Goal: Download file/media

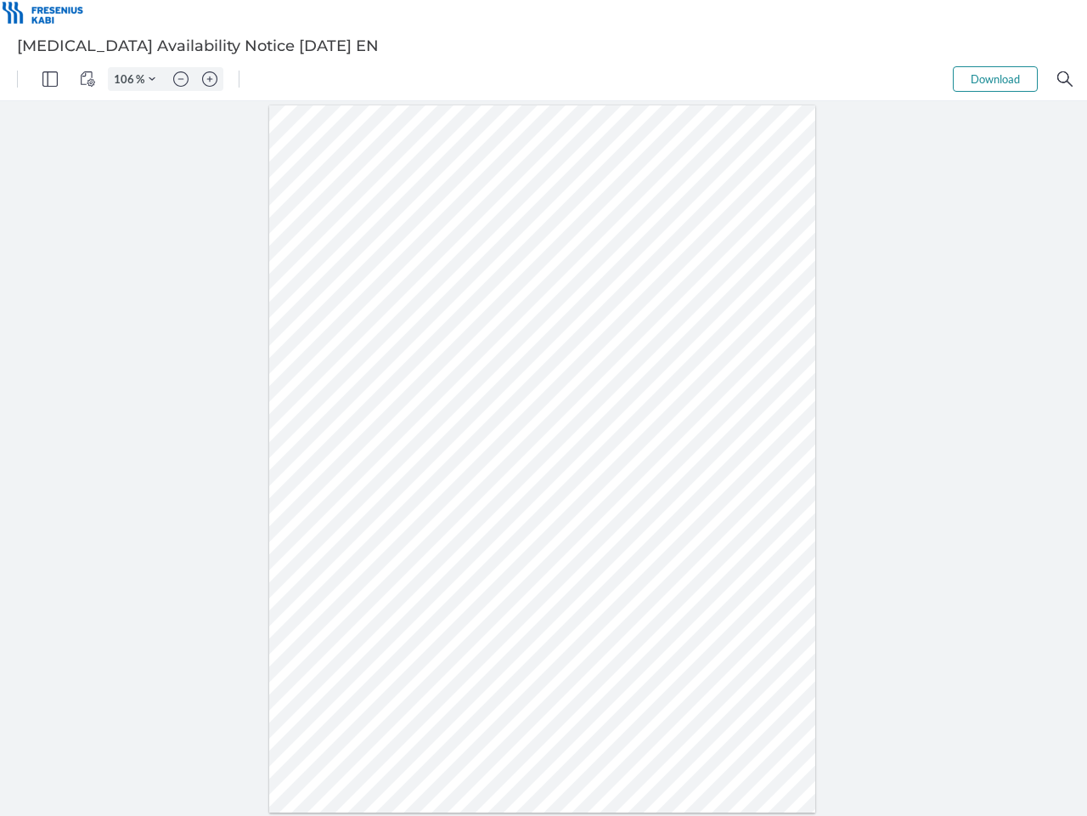
click at [50, 79] on img "Panel" at bounding box center [49, 78] width 15 height 15
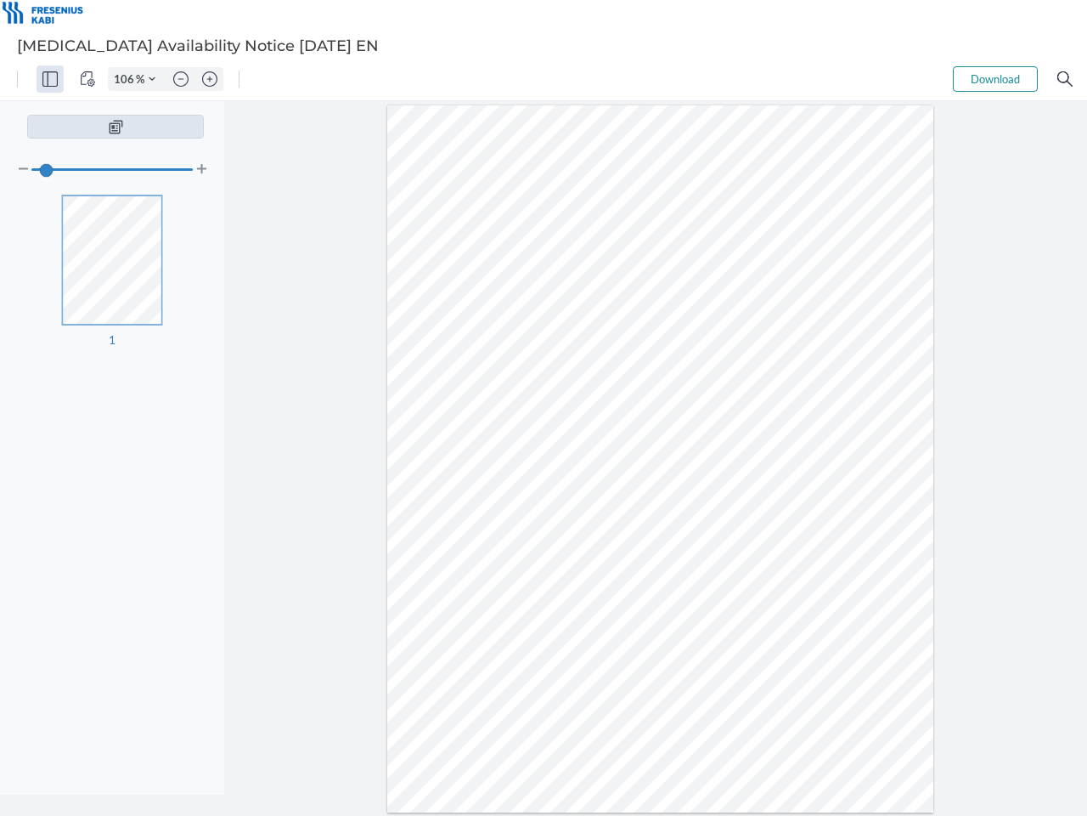
click at [88, 79] on img "View Controls" at bounding box center [87, 78] width 15 height 15
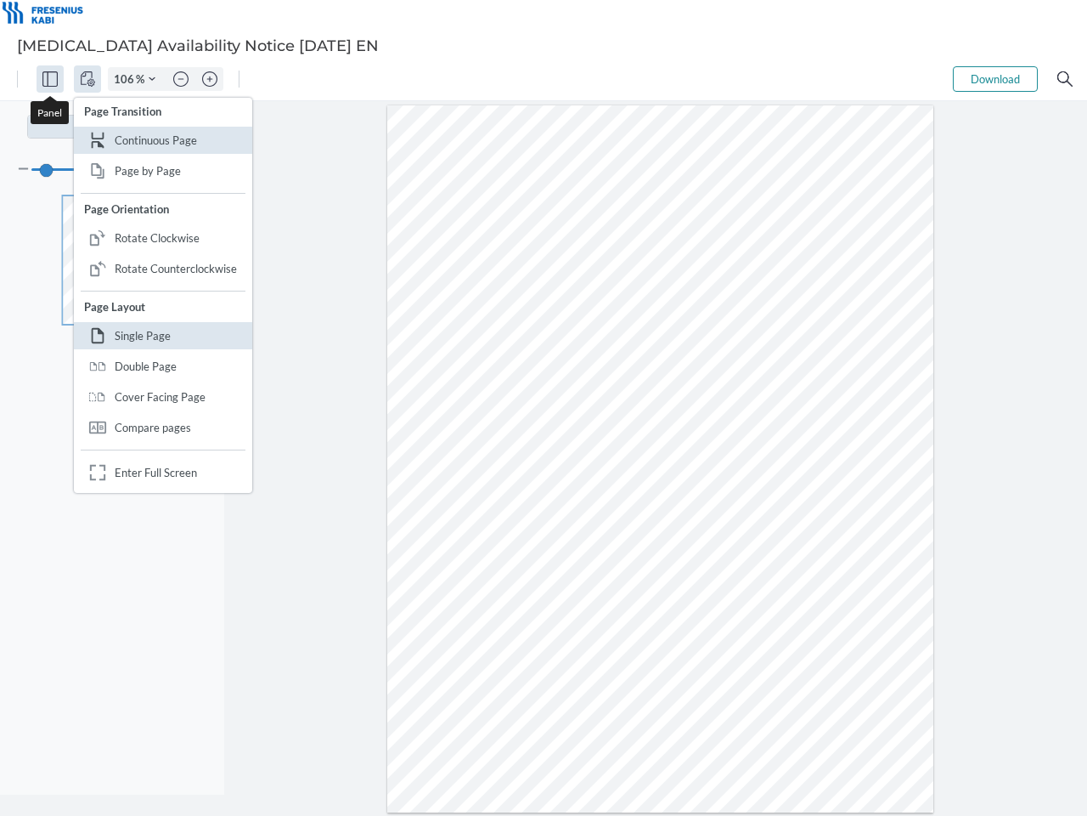
click at [127, 79] on input "106" at bounding box center [122, 78] width 27 height 15
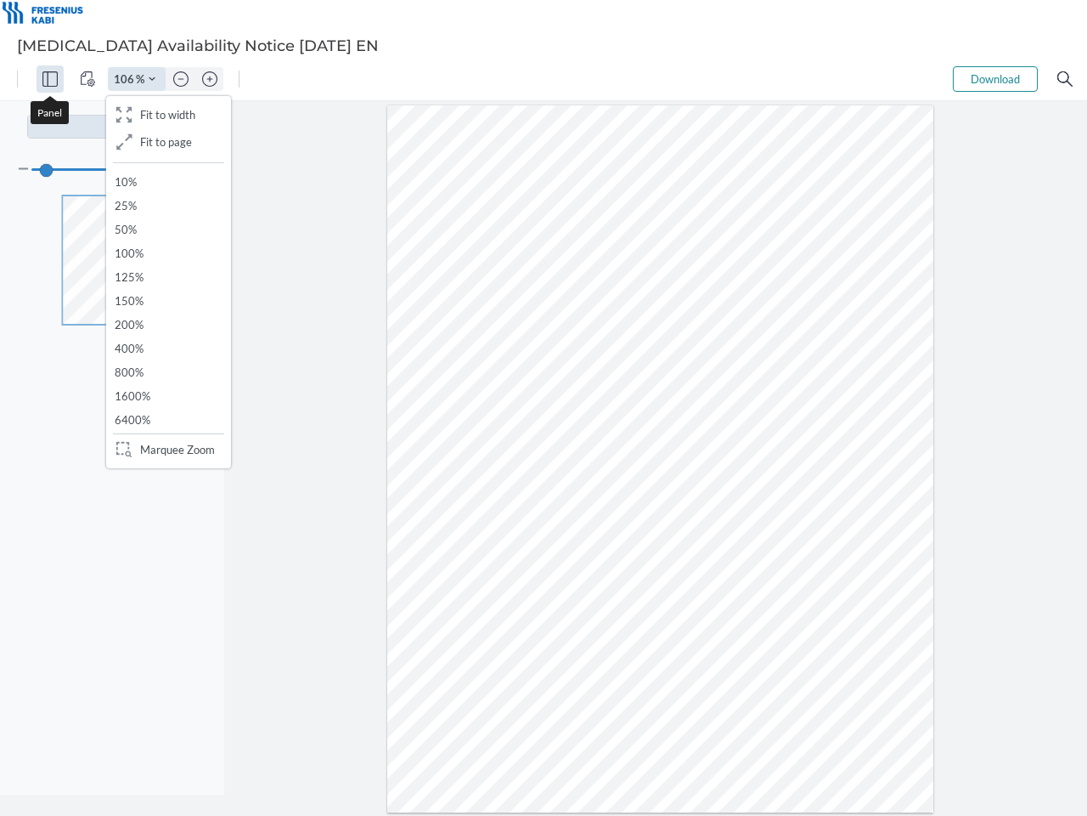
click at [152, 79] on img "Zoom Controls" at bounding box center [152, 79] width 7 height 7
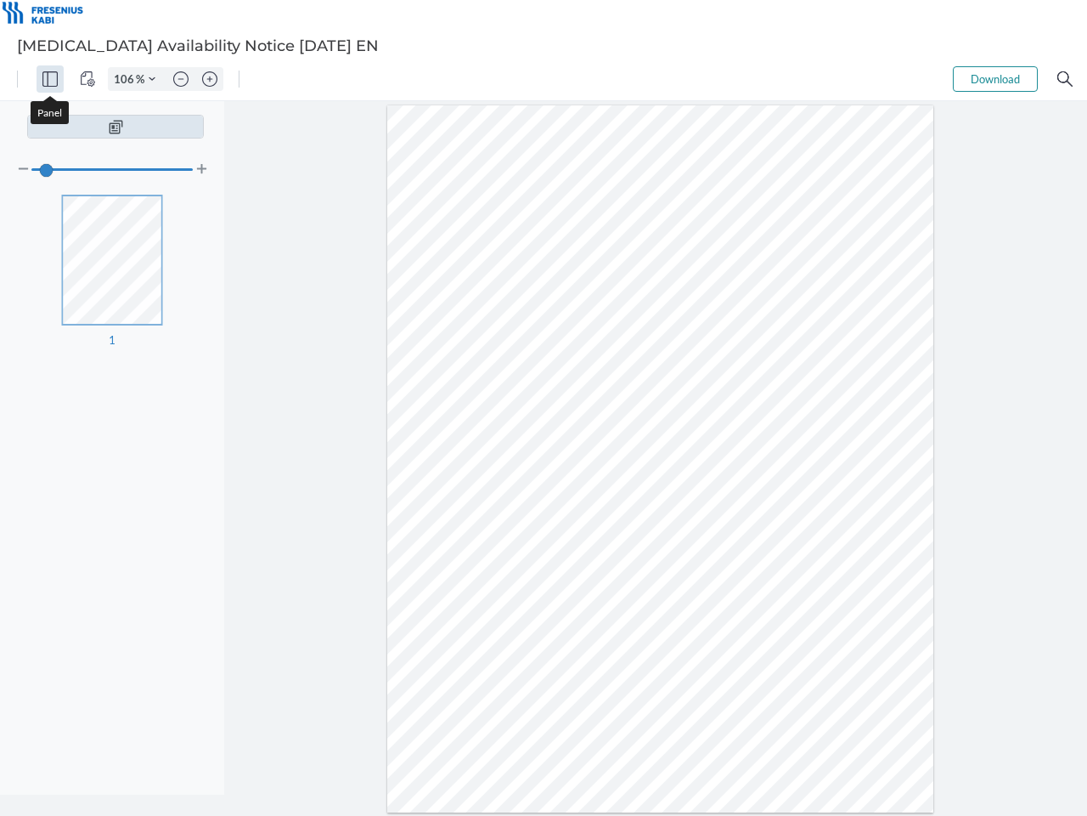
click at [181, 79] on img "Zoom out" at bounding box center [180, 78] width 15 height 15
click at [210, 79] on img "Zoom in" at bounding box center [209, 78] width 15 height 15
type input "106"
click at [996, 79] on button "Download" at bounding box center [995, 78] width 85 height 25
click at [1065, 79] on img "Search" at bounding box center [1065, 78] width 15 height 15
